Goal: Task Accomplishment & Management: Complete application form

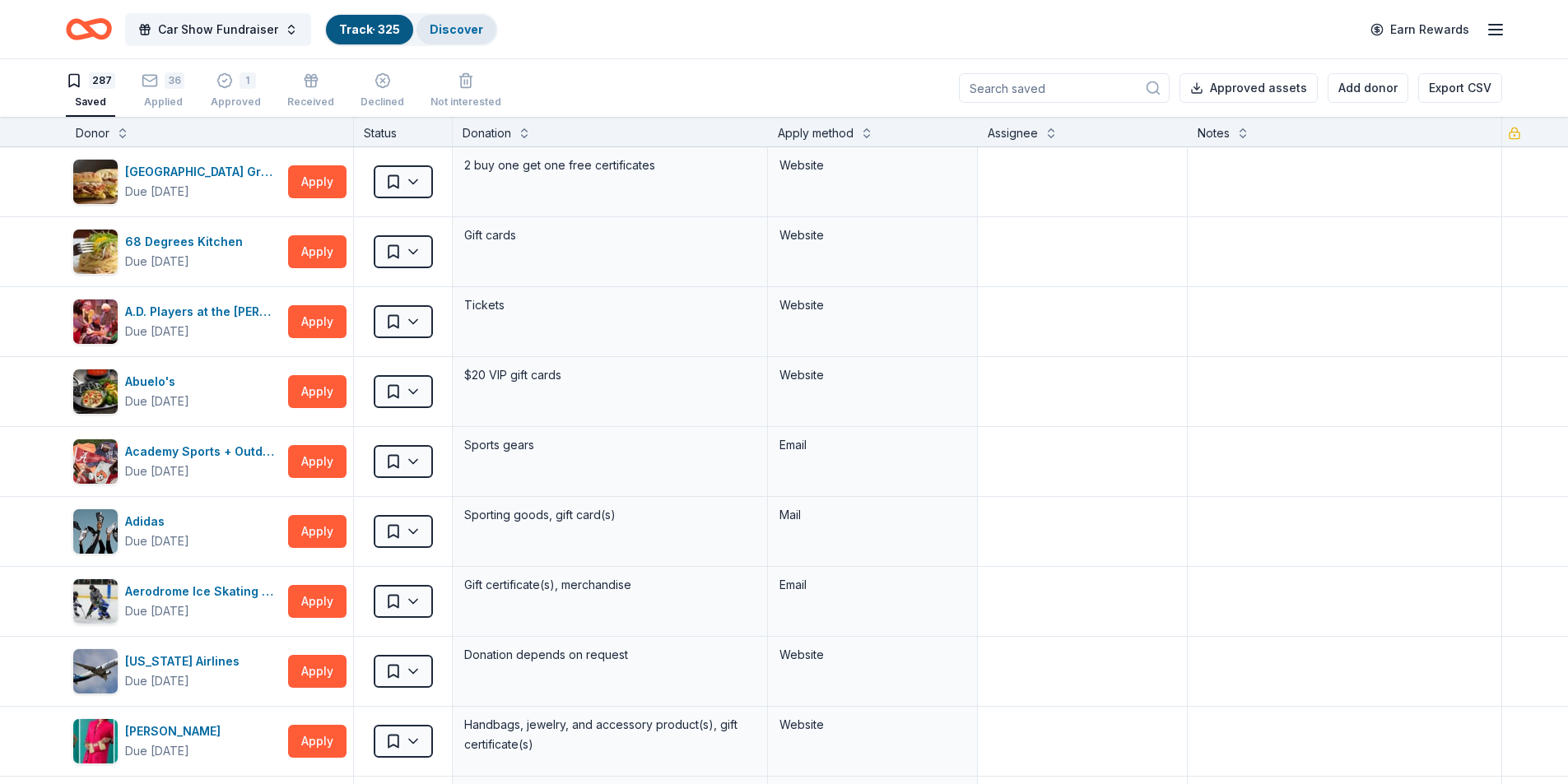
click at [446, 32] on link "Discover" at bounding box center [456, 29] width 54 height 14
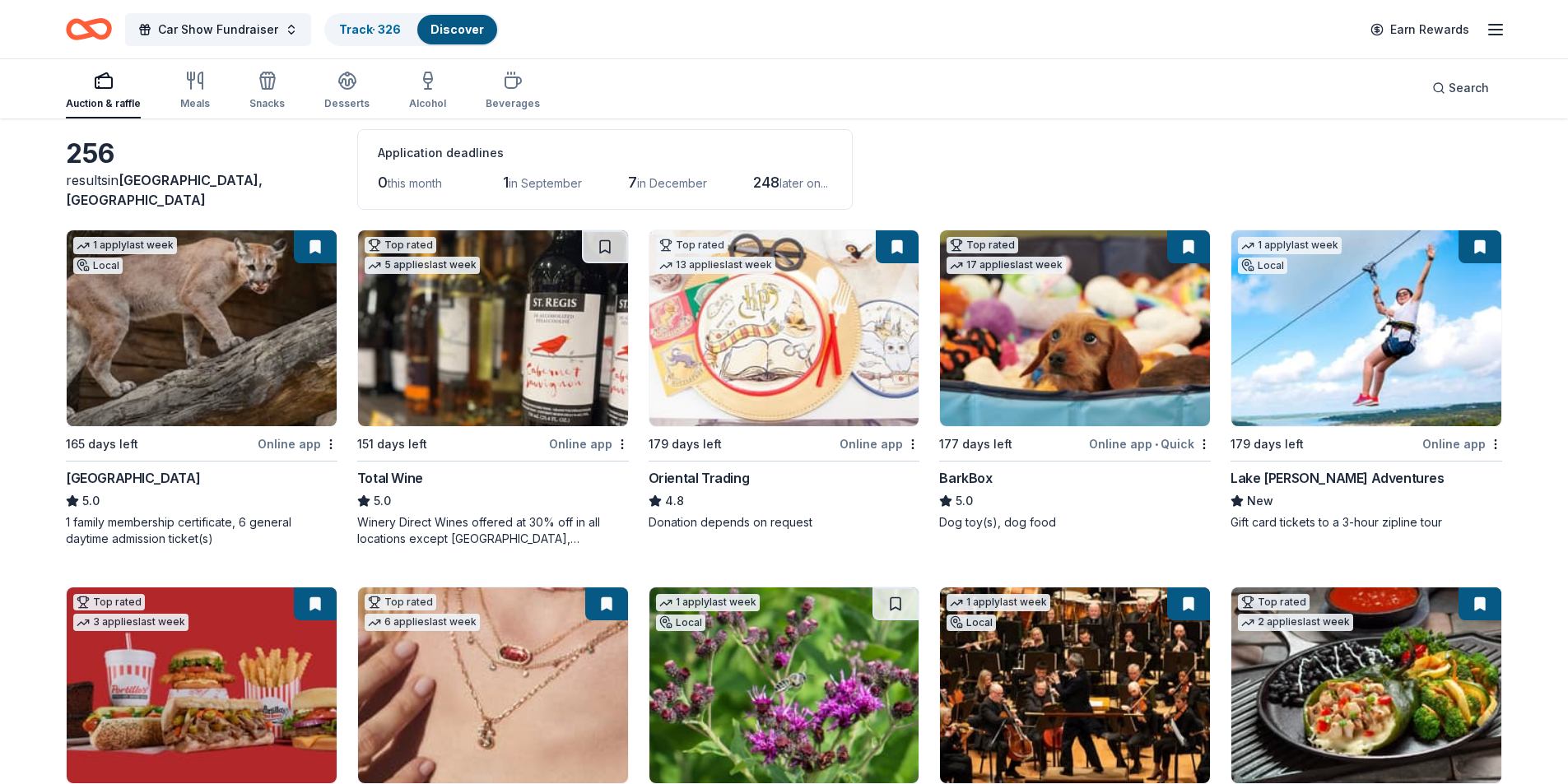
scroll to position [329, 0]
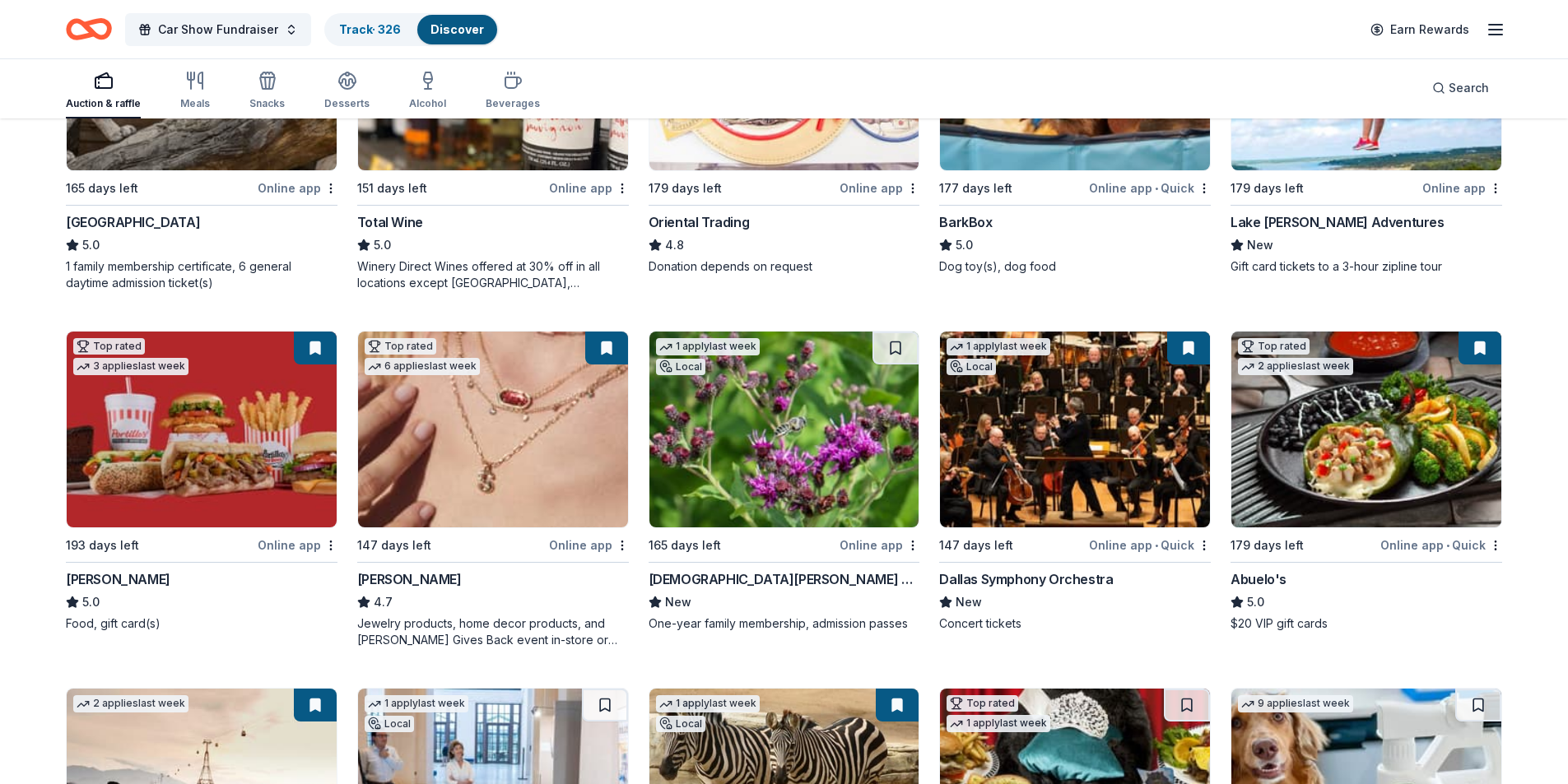
click at [1111, 455] on img at bounding box center [1074, 429] width 270 height 196
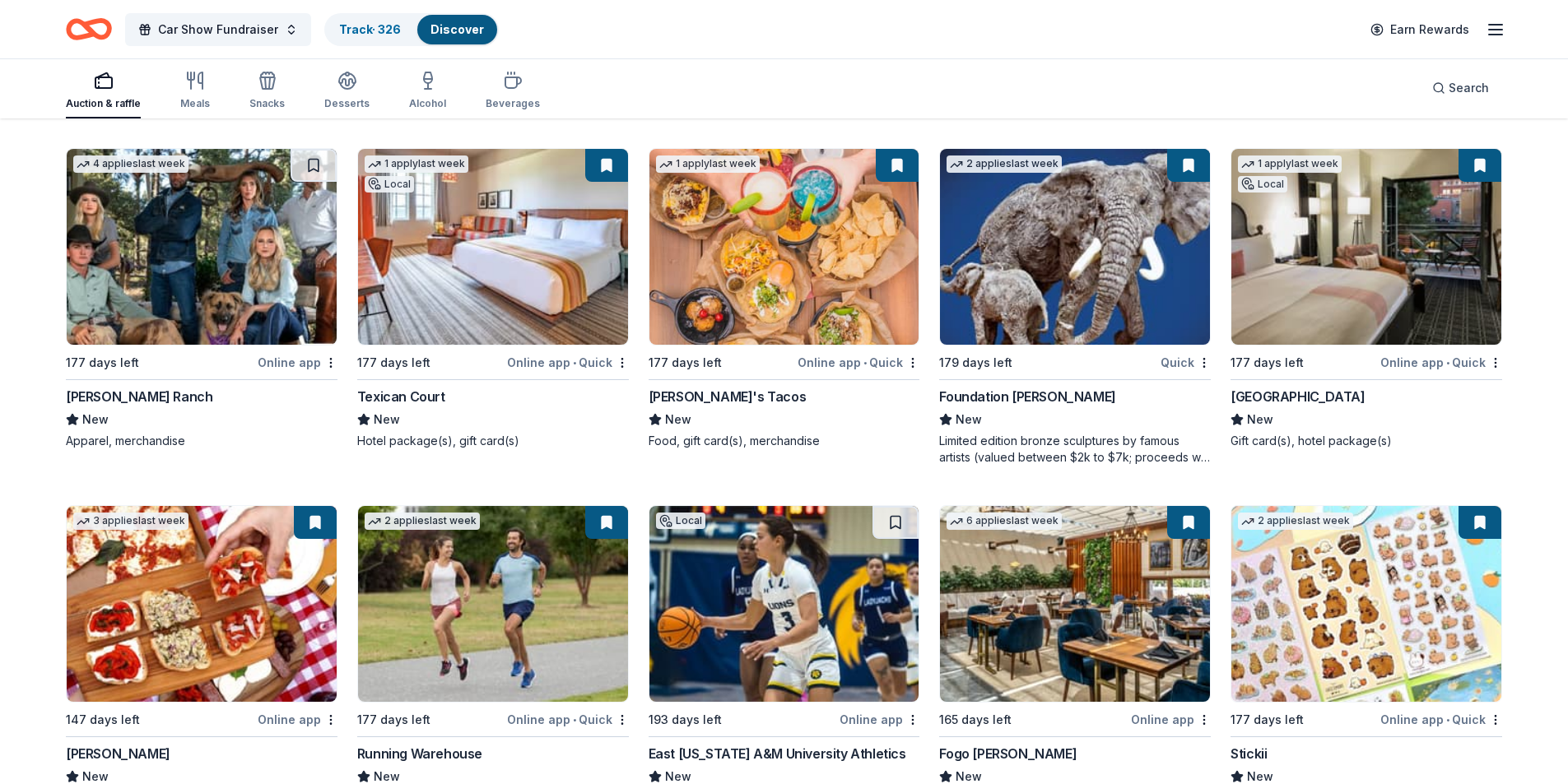
scroll to position [6138, 0]
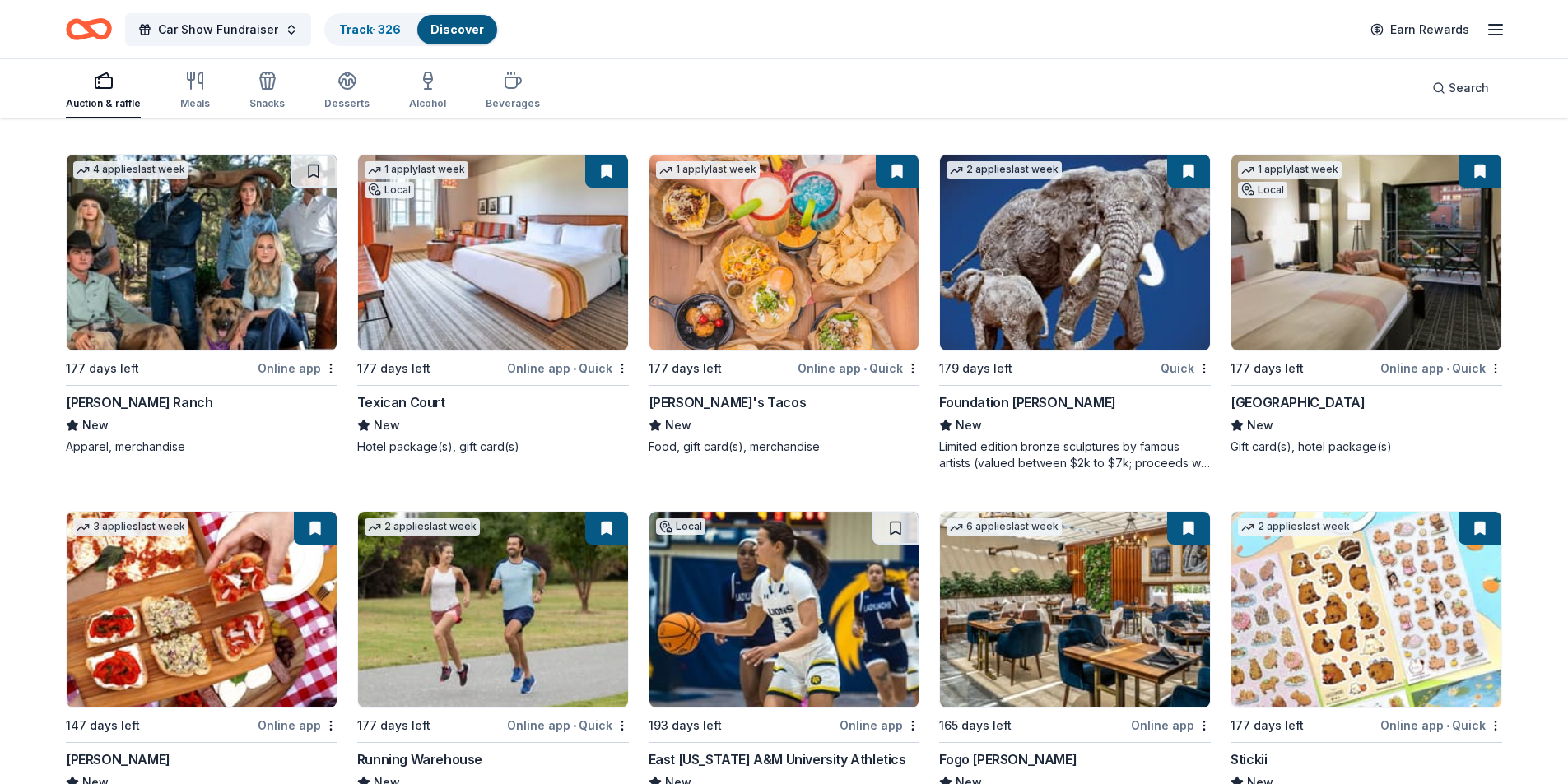
click at [1184, 183] on button at bounding box center [1189, 170] width 43 height 32
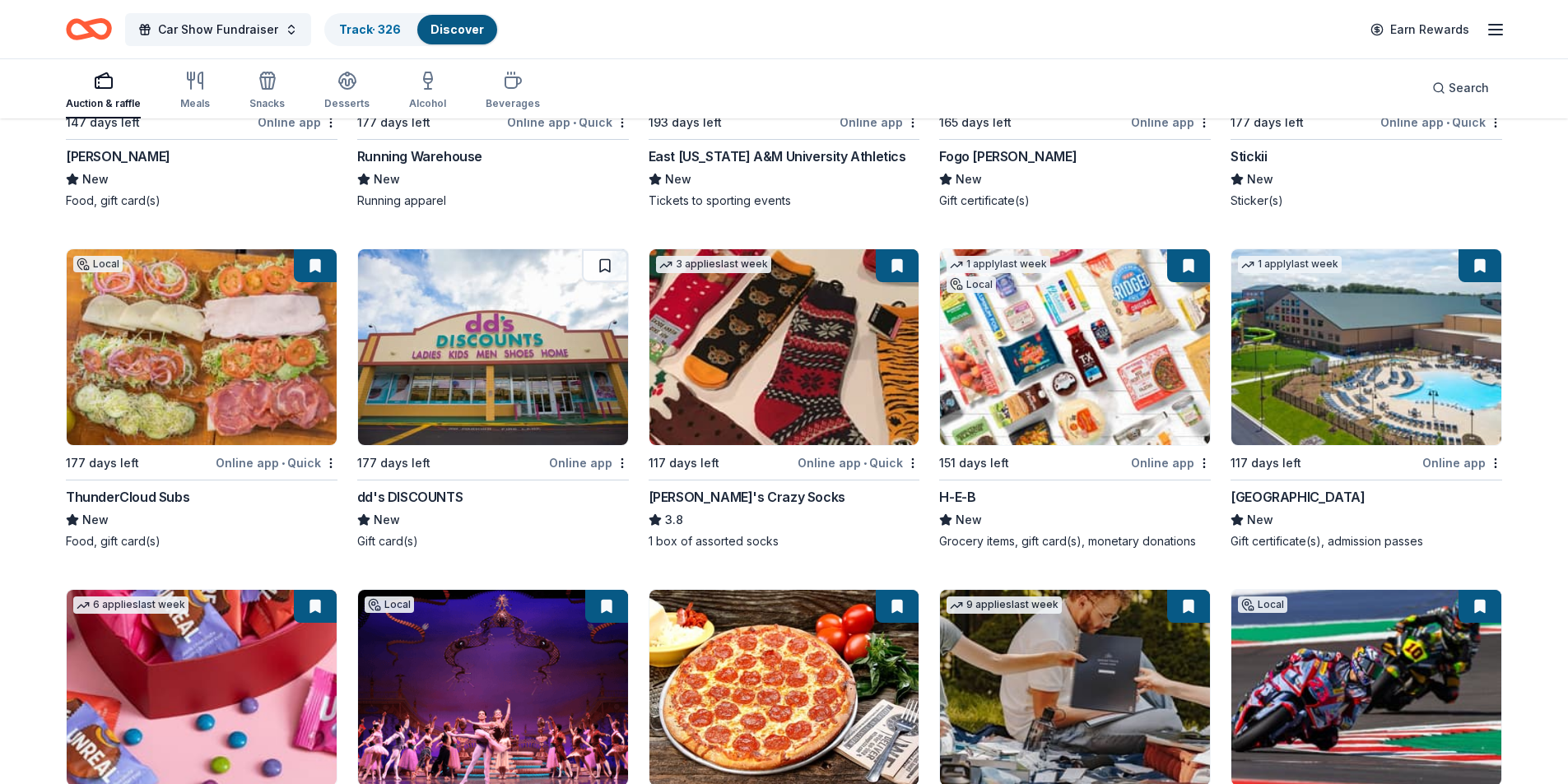
scroll to position [6960, 0]
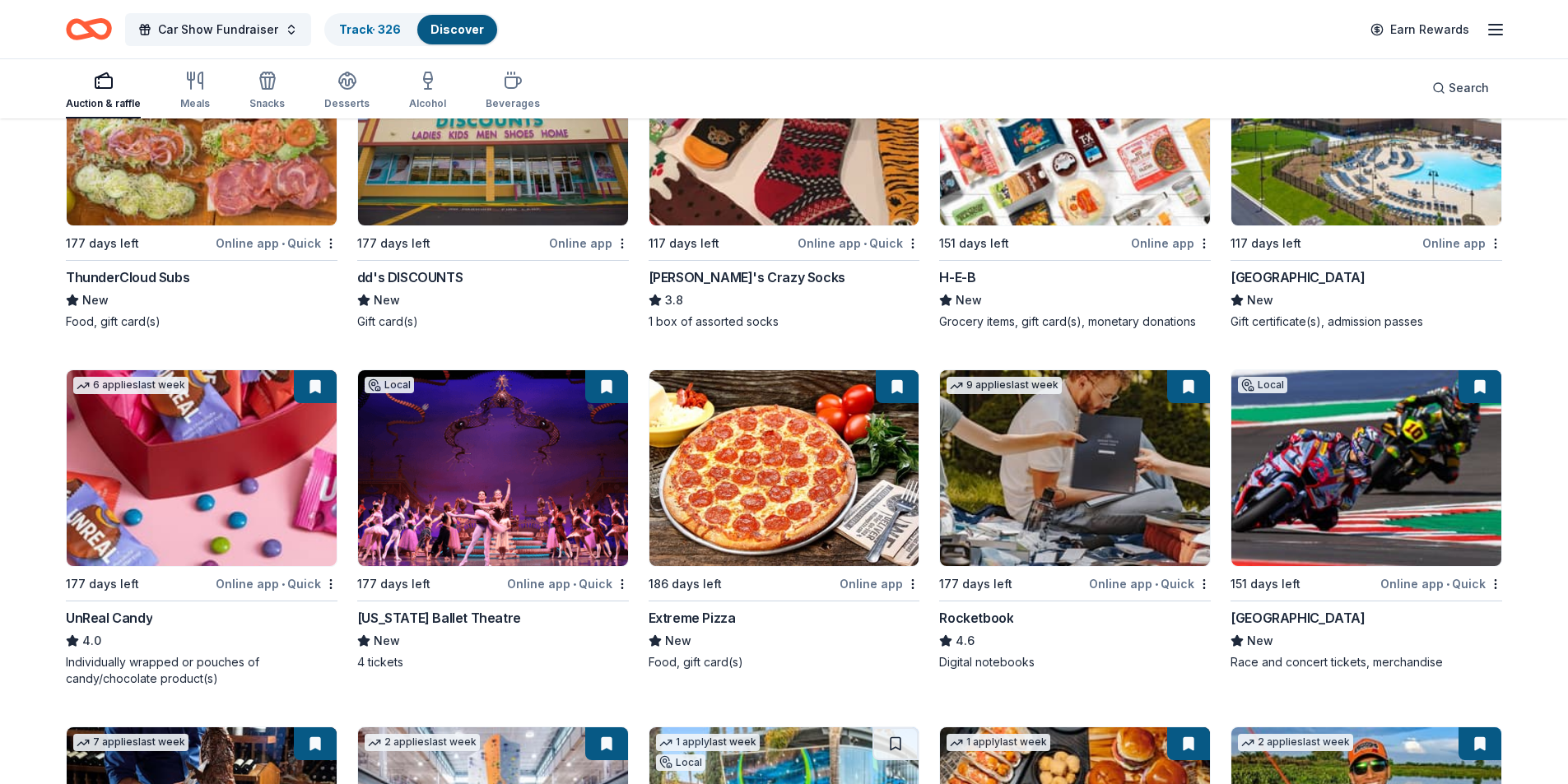
click at [1404, 492] on img at bounding box center [1366, 468] width 270 height 196
click at [1102, 494] on img at bounding box center [1074, 468] width 270 height 196
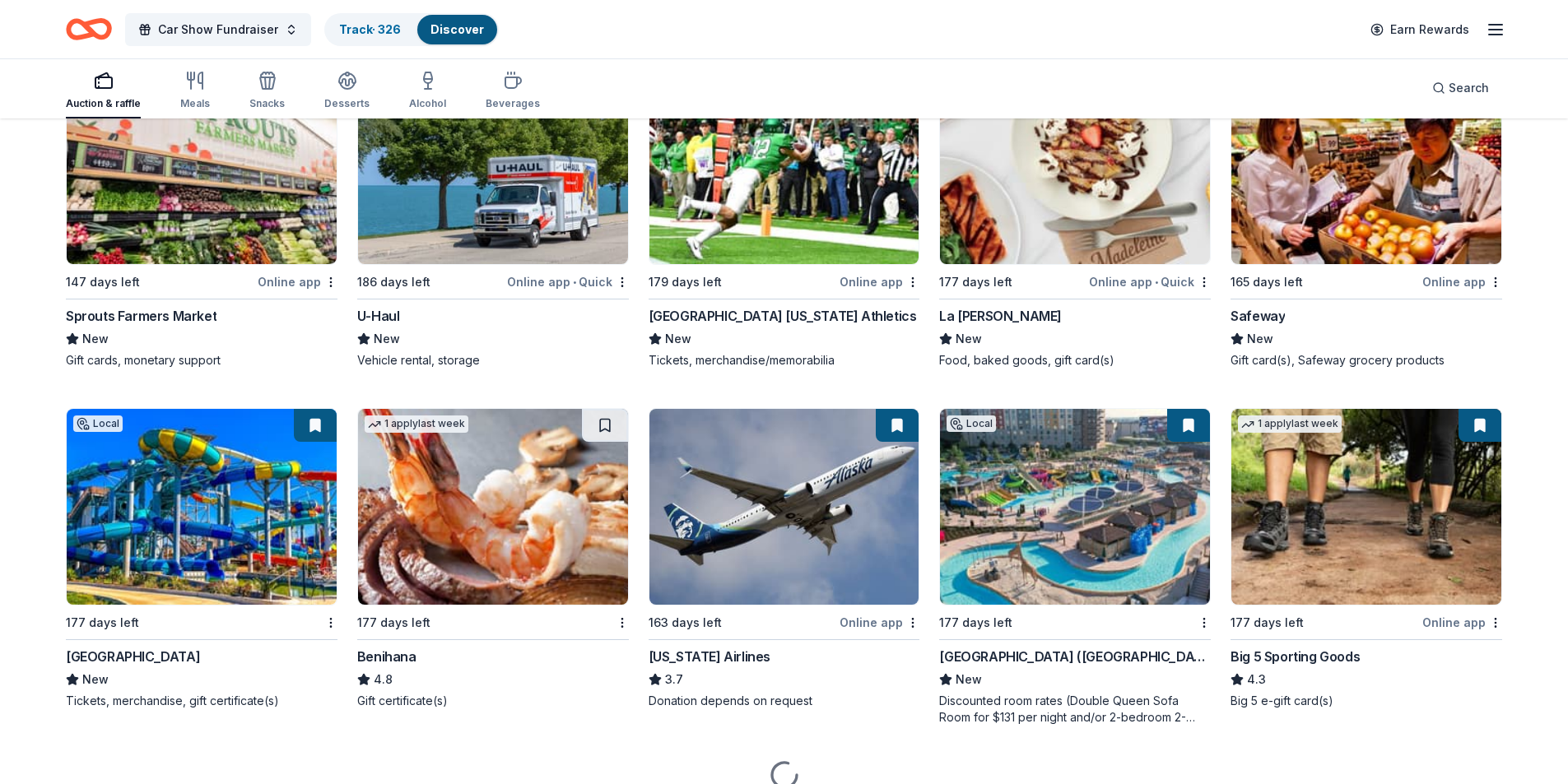
scroll to position [8747, 0]
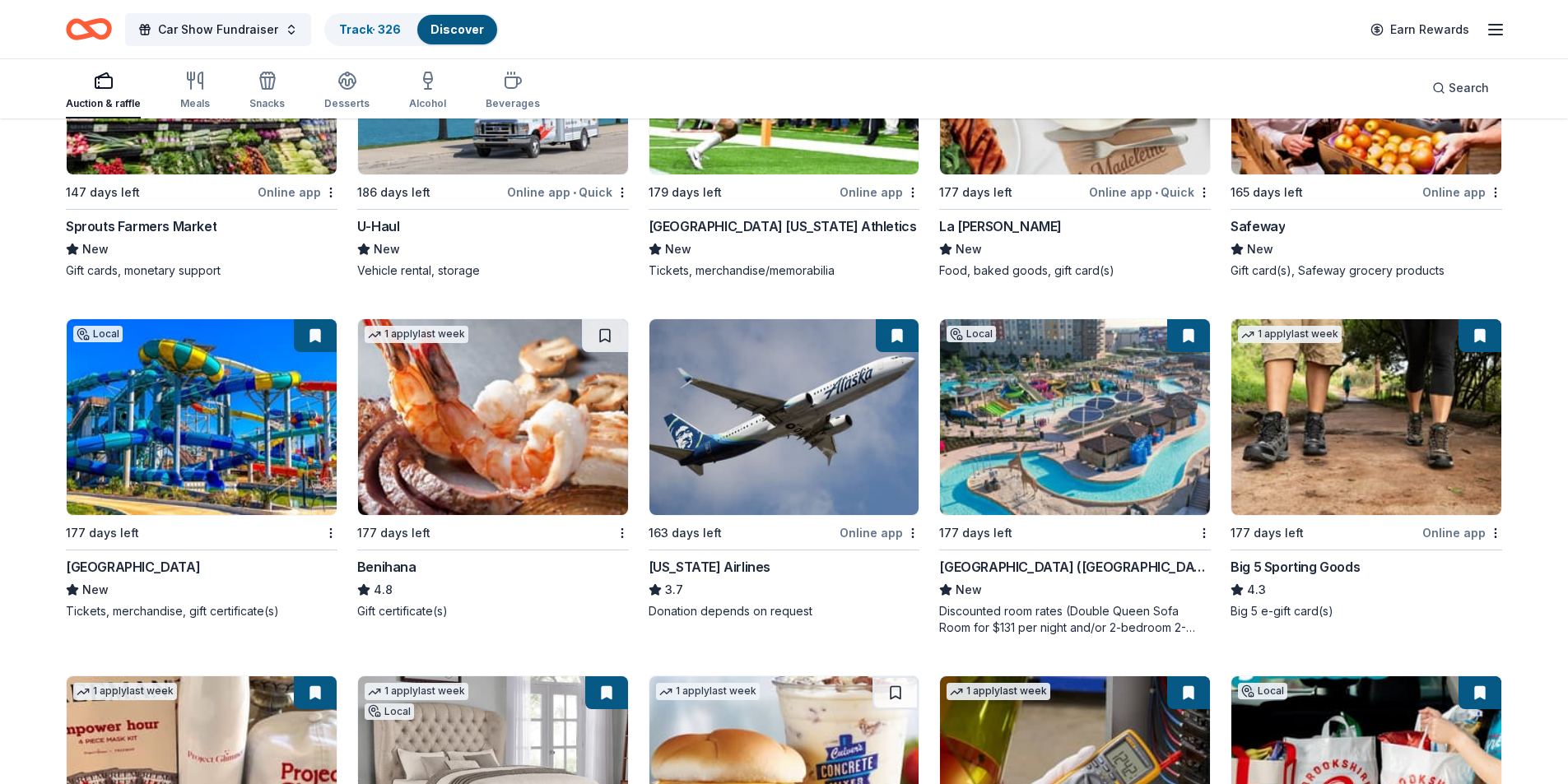
click at [155, 435] on img at bounding box center [201, 417] width 270 height 196
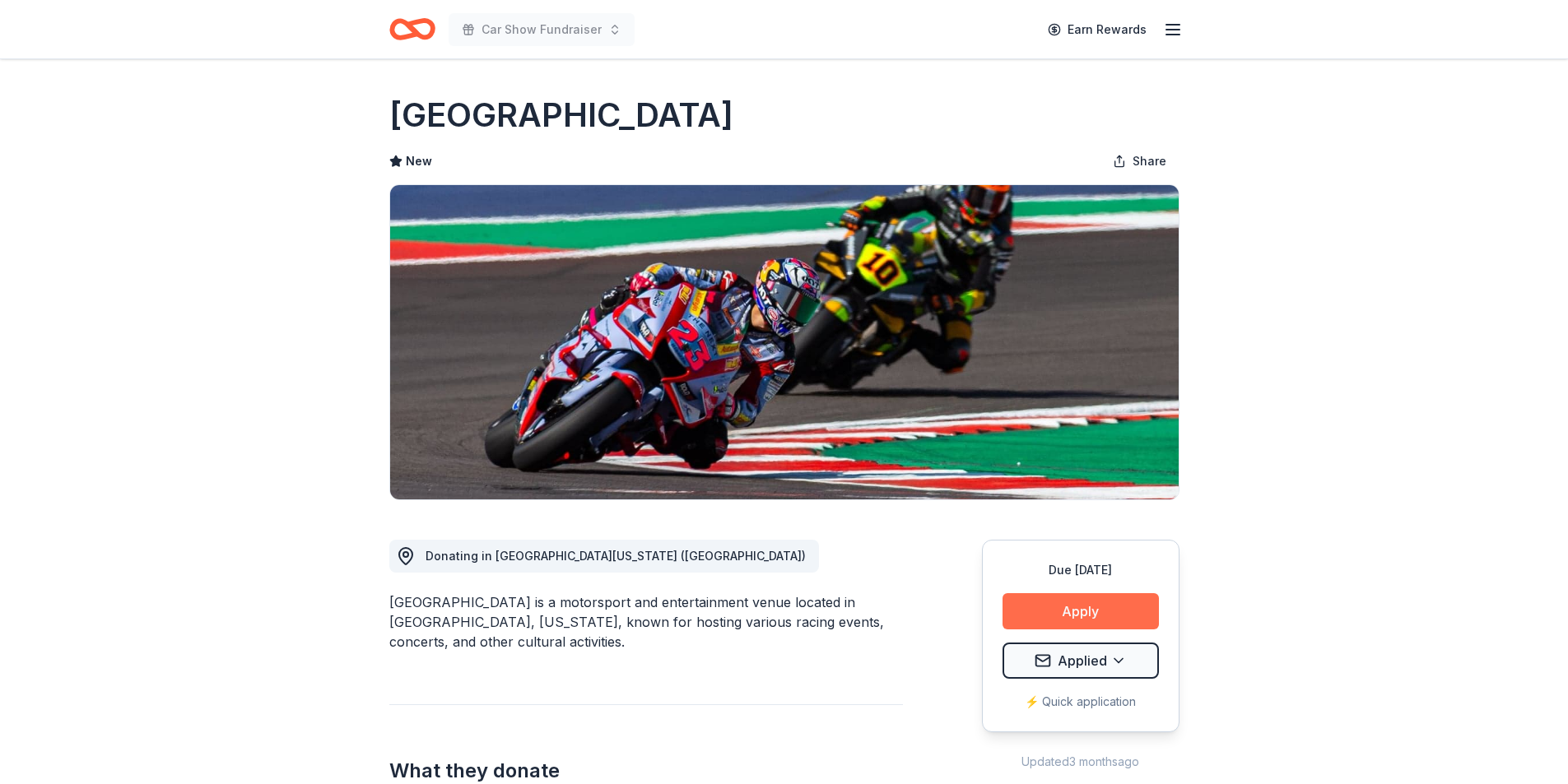
click at [1093, 606] on button "Apply" at bounding box center [1081, 611] width 156 height 36
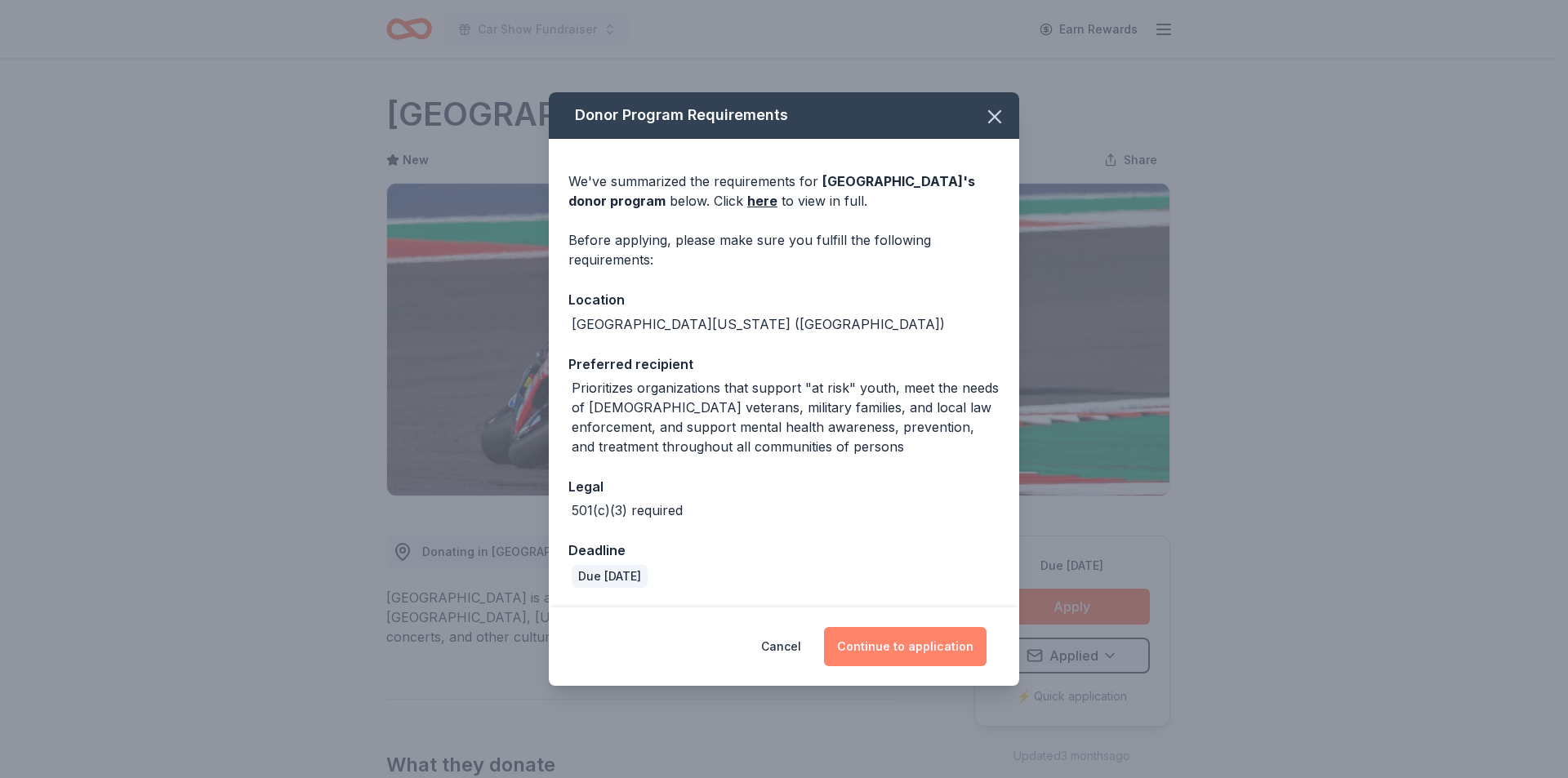
click at [921, 651] on button "Continue to application" at bounding box center [906, 646] width 163 height 39
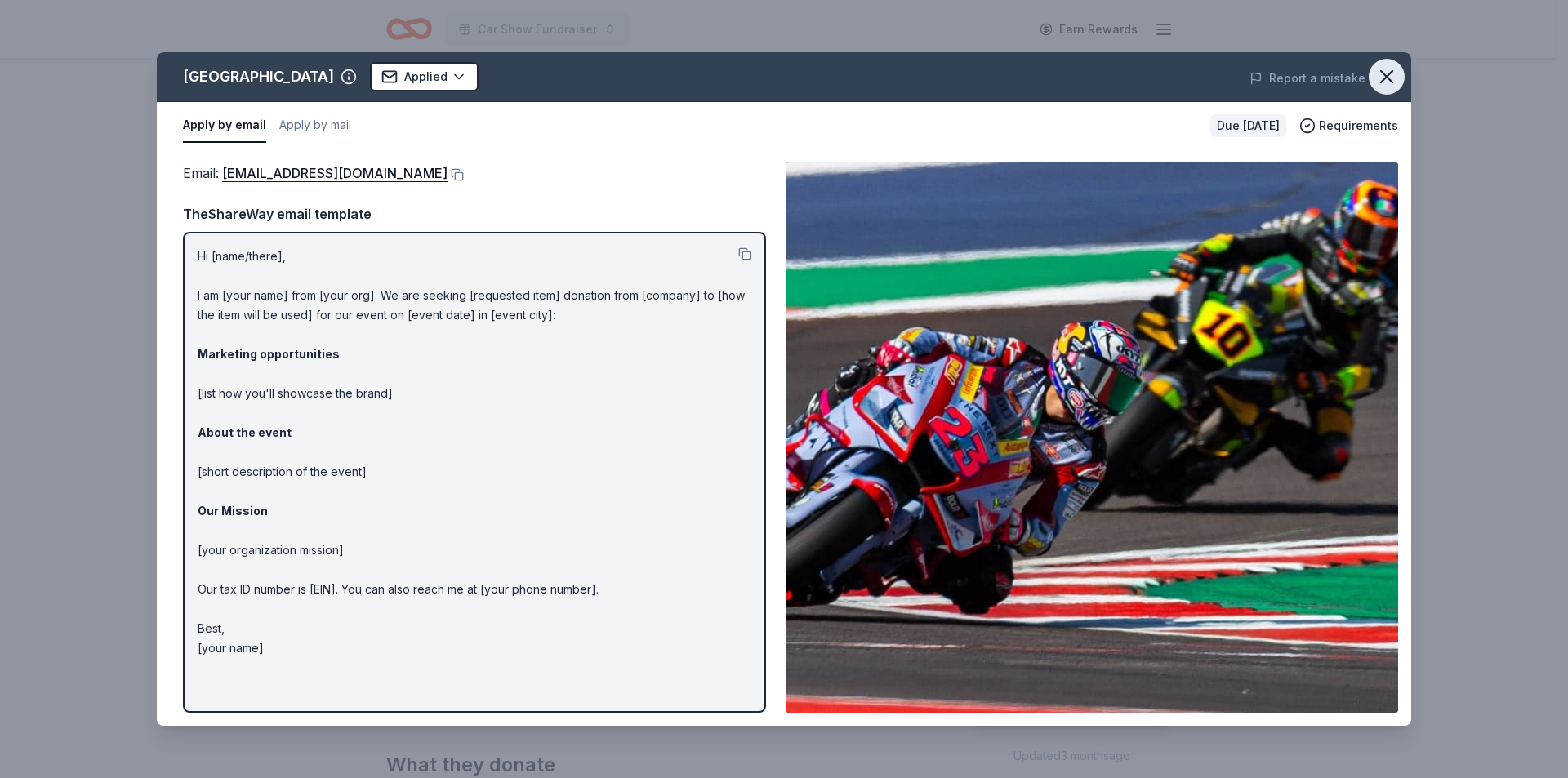
drag, startPoint x: 374, startPoint y: 171, endPoint x: 1379, endPoint y: 74, distance: 1009.7
click at [1379, 74] on icon "button" at bounding box center [1387, 77] width 23 height 23
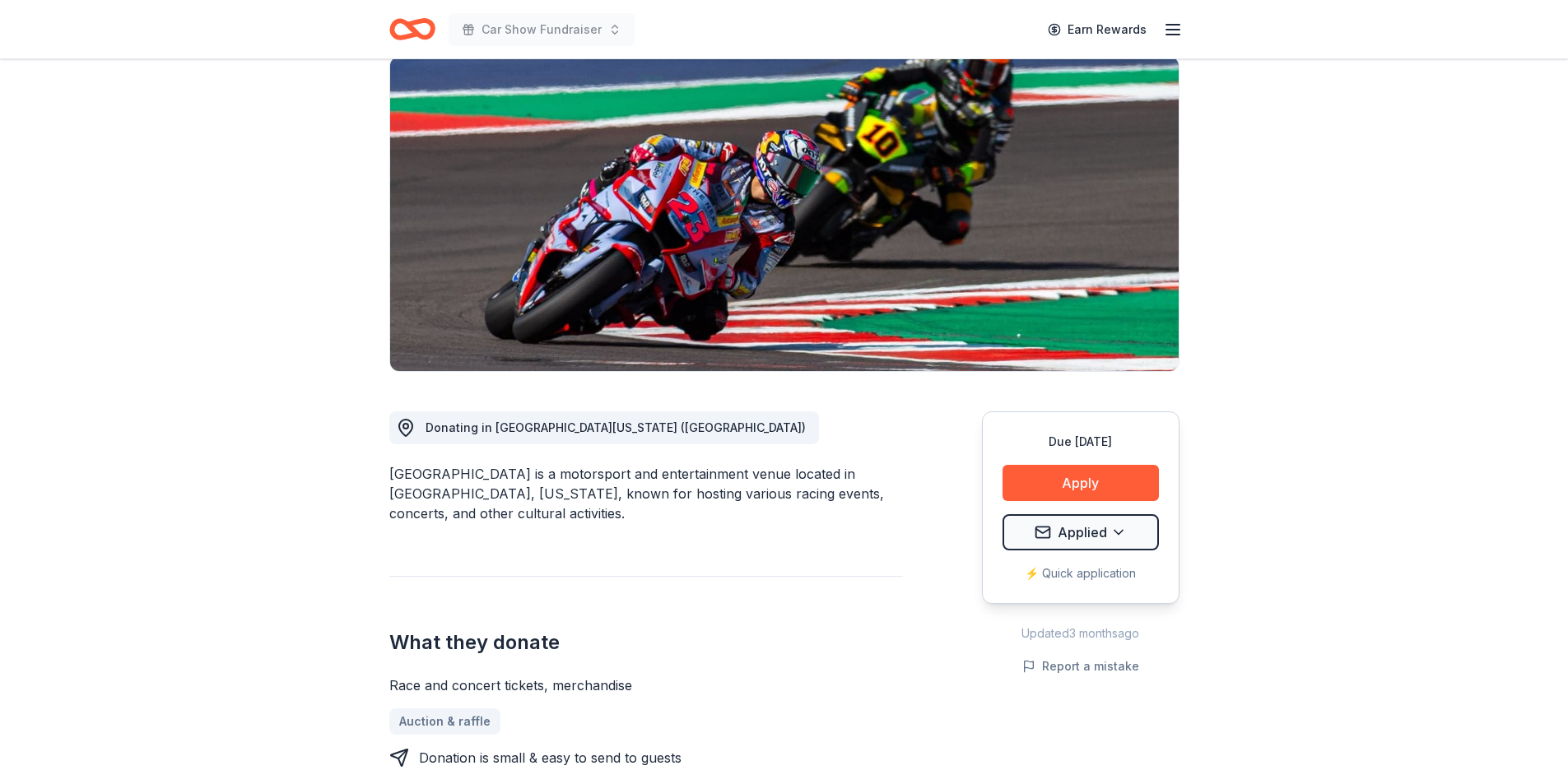
scroll to position [247, 0]
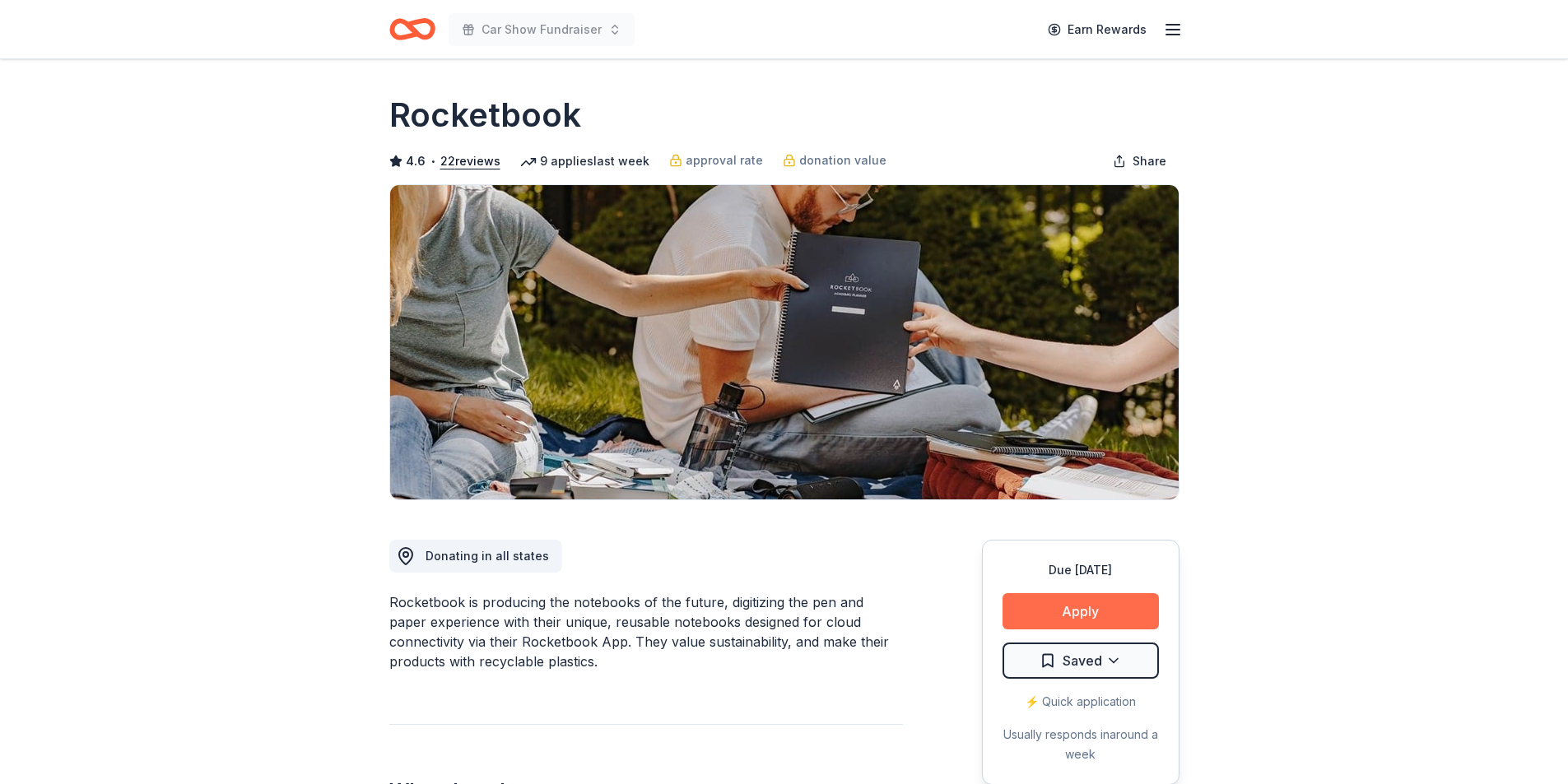
click at [1091, 616] on button "Apply" at bounding box center [1081, 611] width 156 height 36
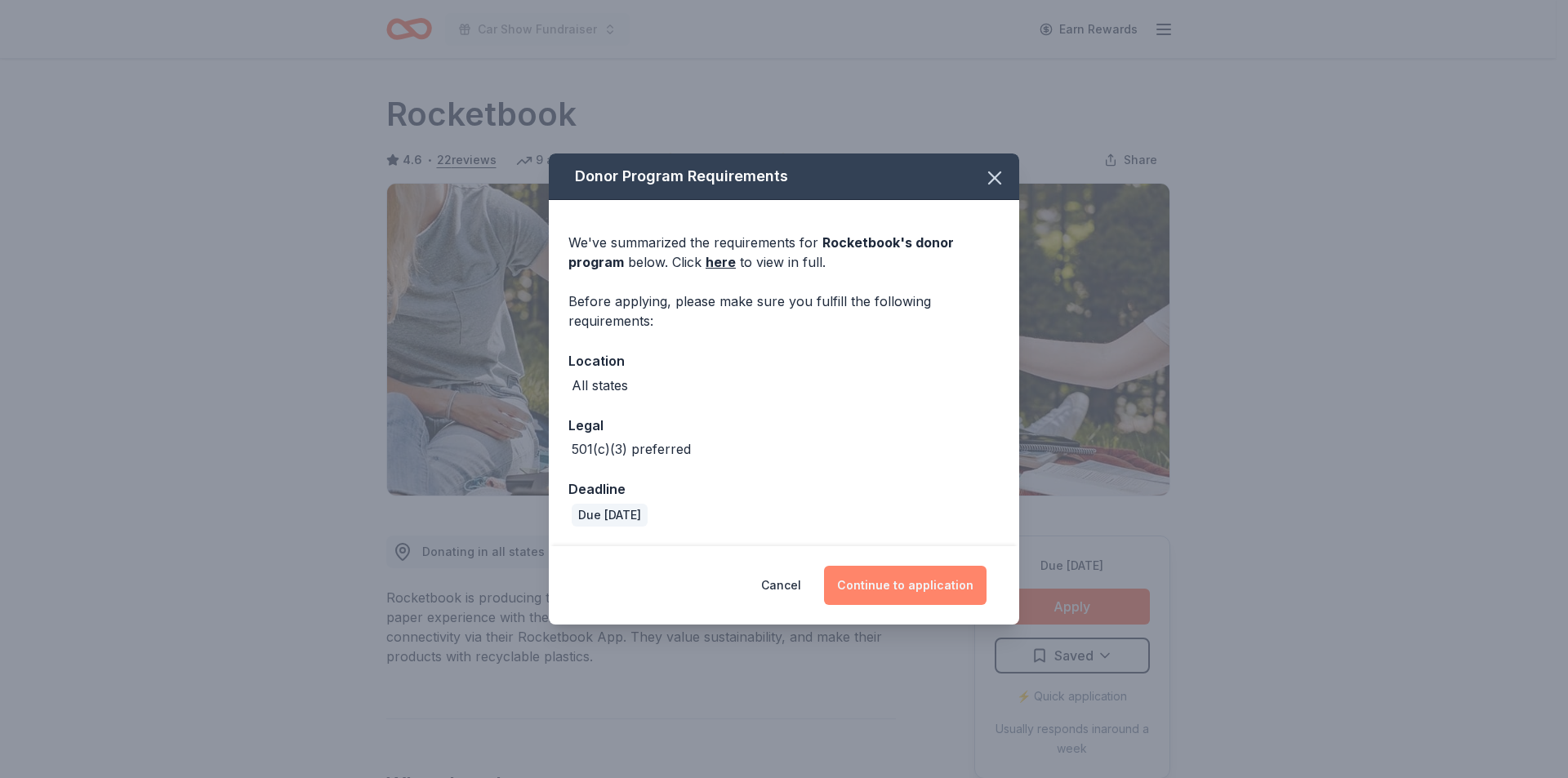
click at [877, 584] on button "Continue to application" at bounding box center [906, 585] width 163 height 39
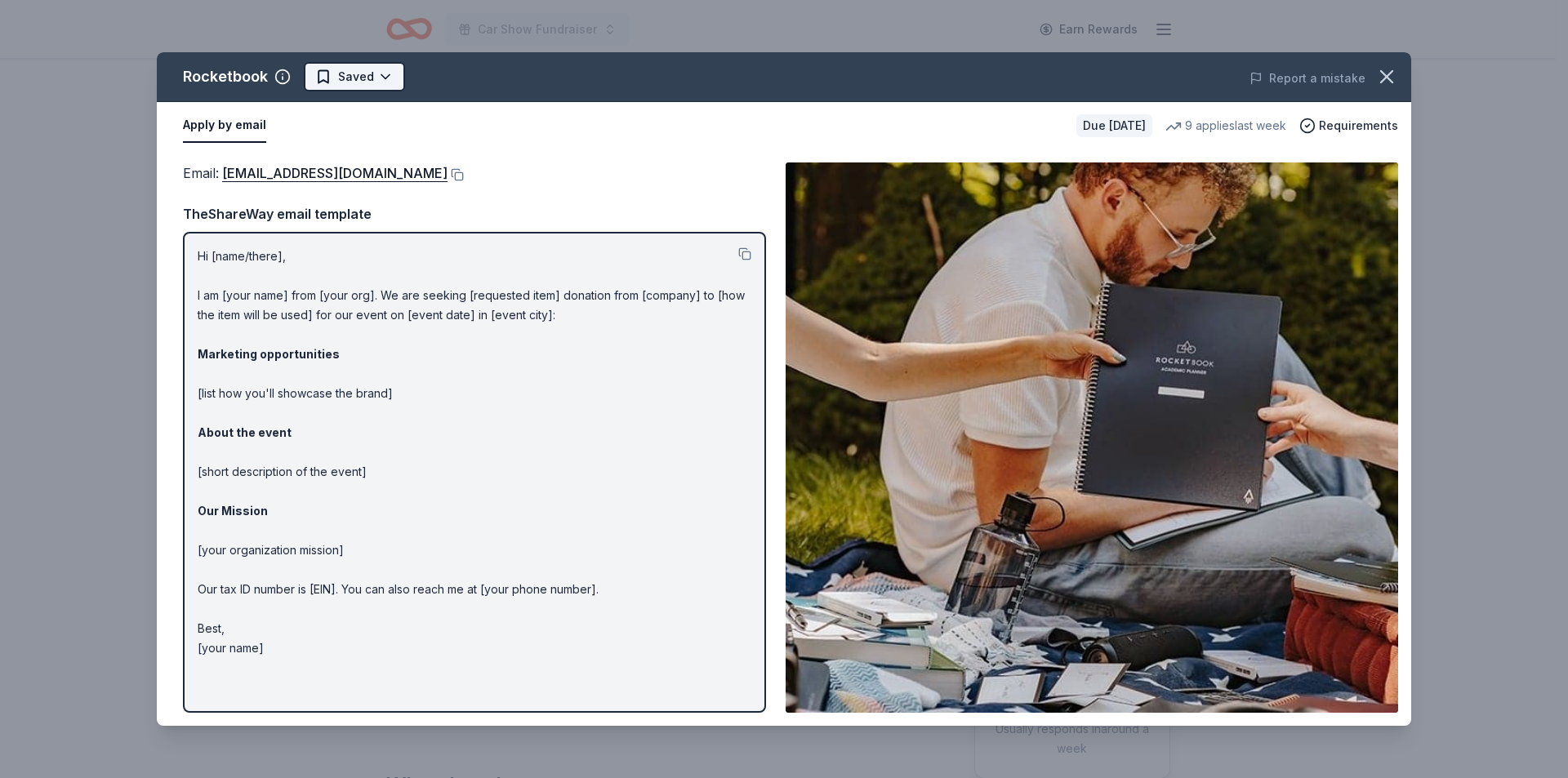
click at [363, 84] on html "Car Show Fundraiser Earn Rewards Due in 177 days Share Rocketbook 4.6 • 22 revi…" at bounding box center [784, 389] width 1568 height 778
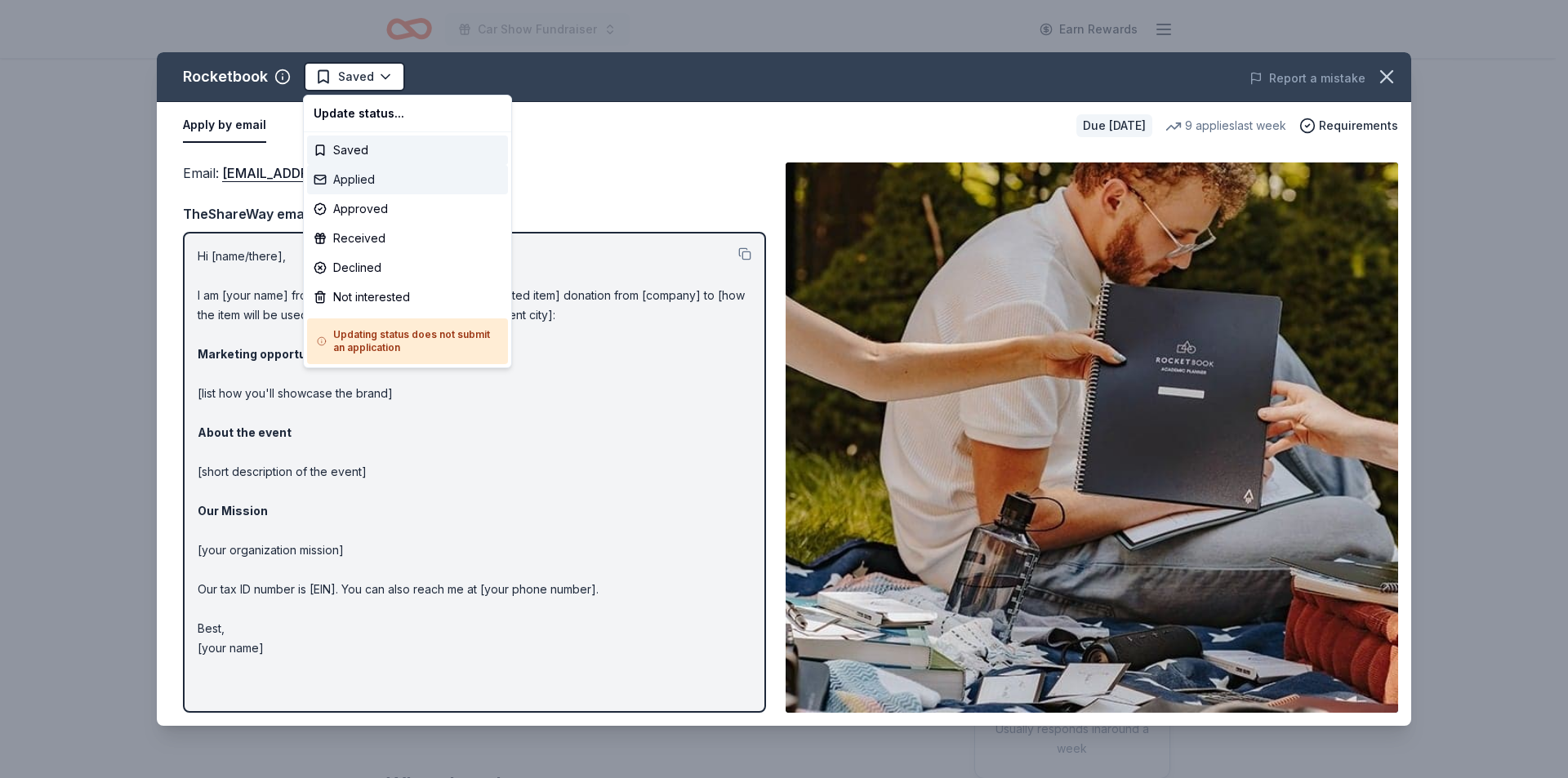
click at [358, 178] on div "Applied" at bounding box center [407, 179] width 201 height 30
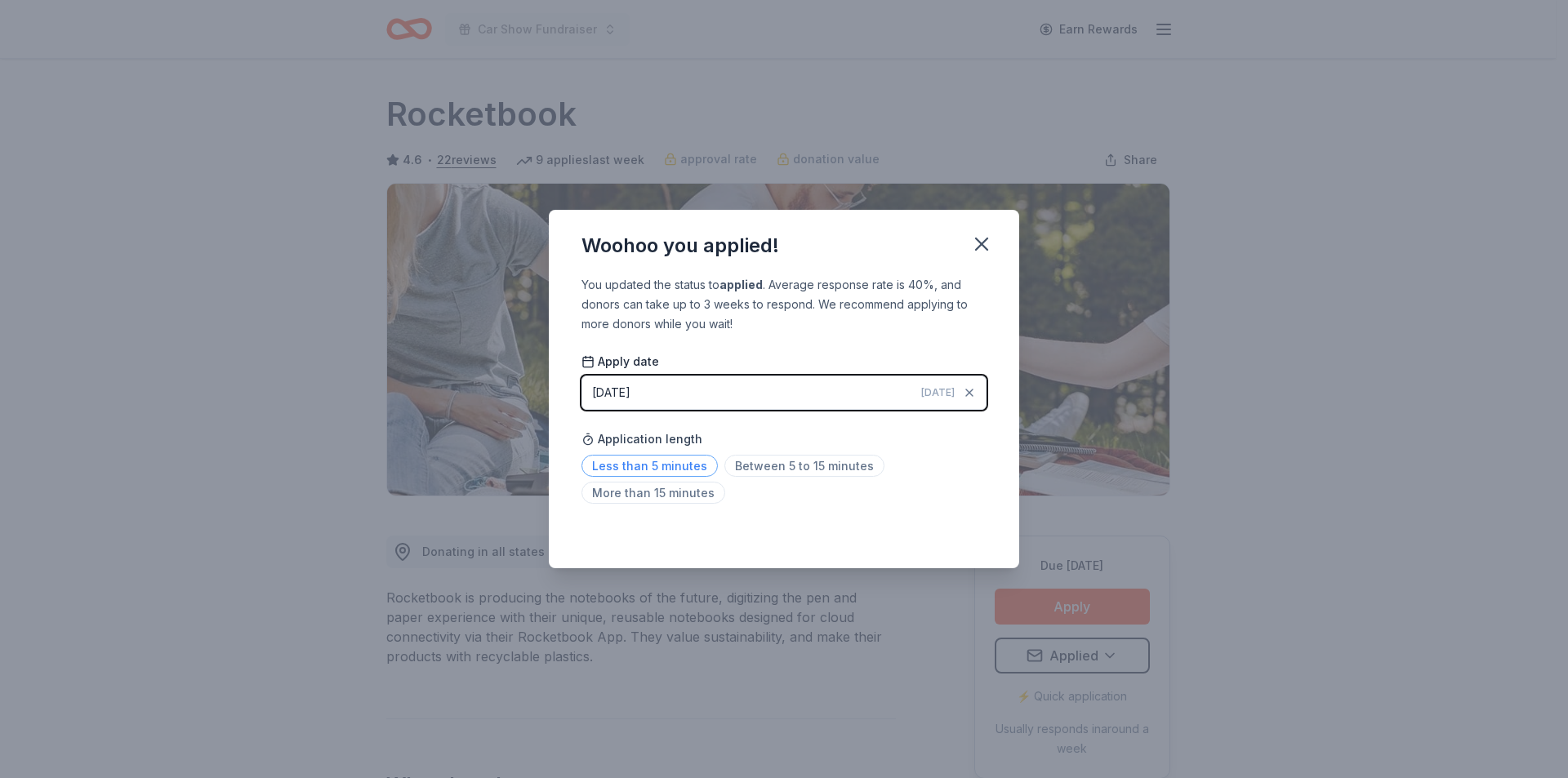
click at [674, 463] on span "Less than 5 minutes" at bounding box center [649, 465] width 137 height 22
click at [984, 240] on icon "button" at bounding box center [981, 244] width 11 height 11
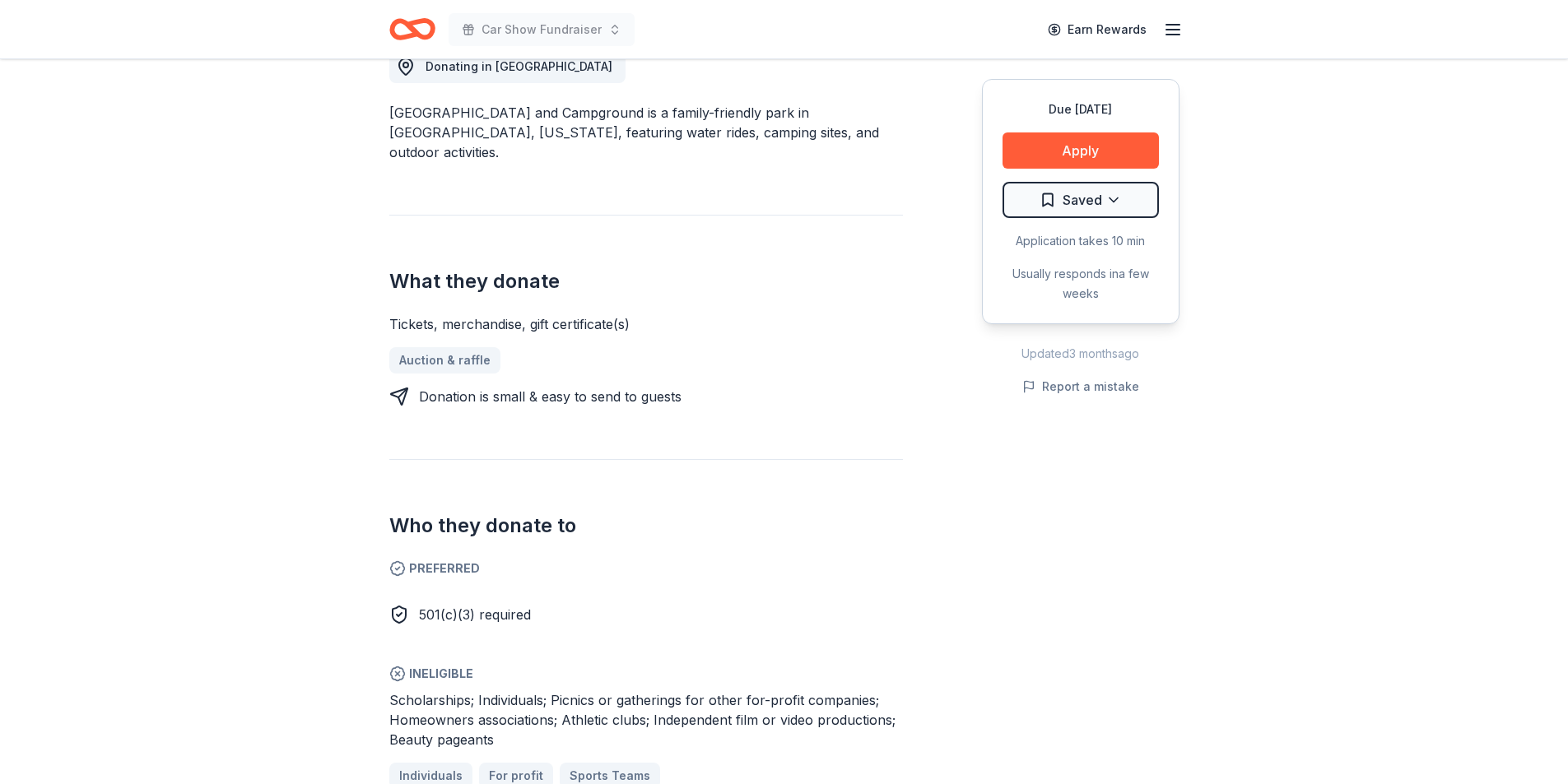
scroll to position [164, 0]
